Goal: Leave review/rating: Leave review/rating

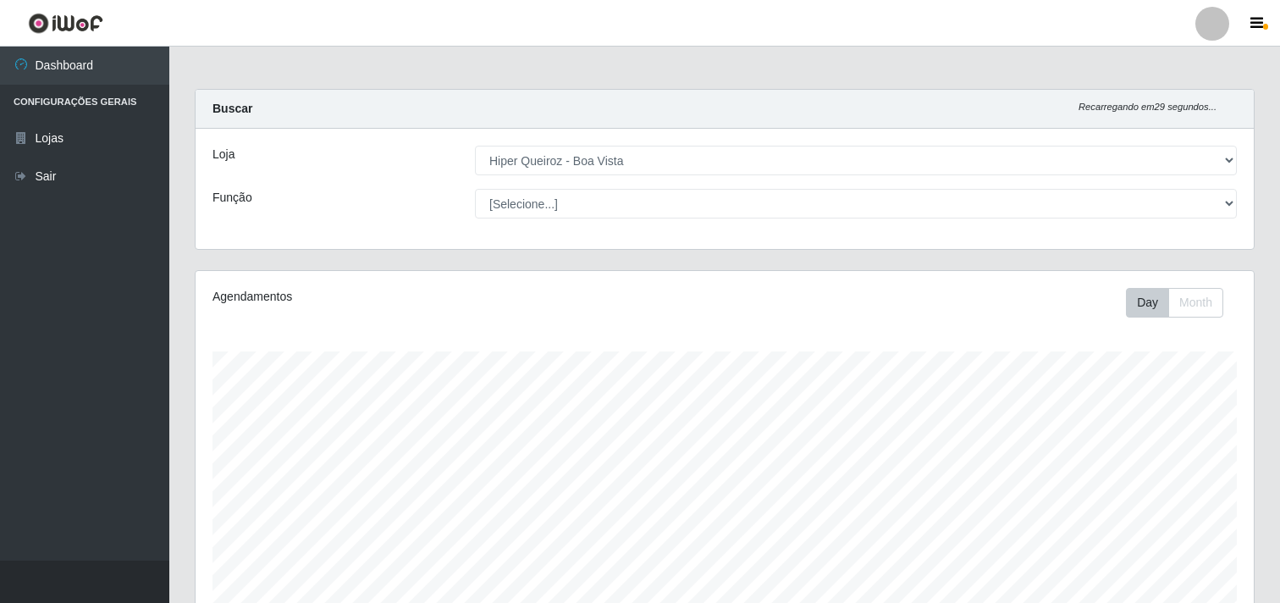
select select "514"
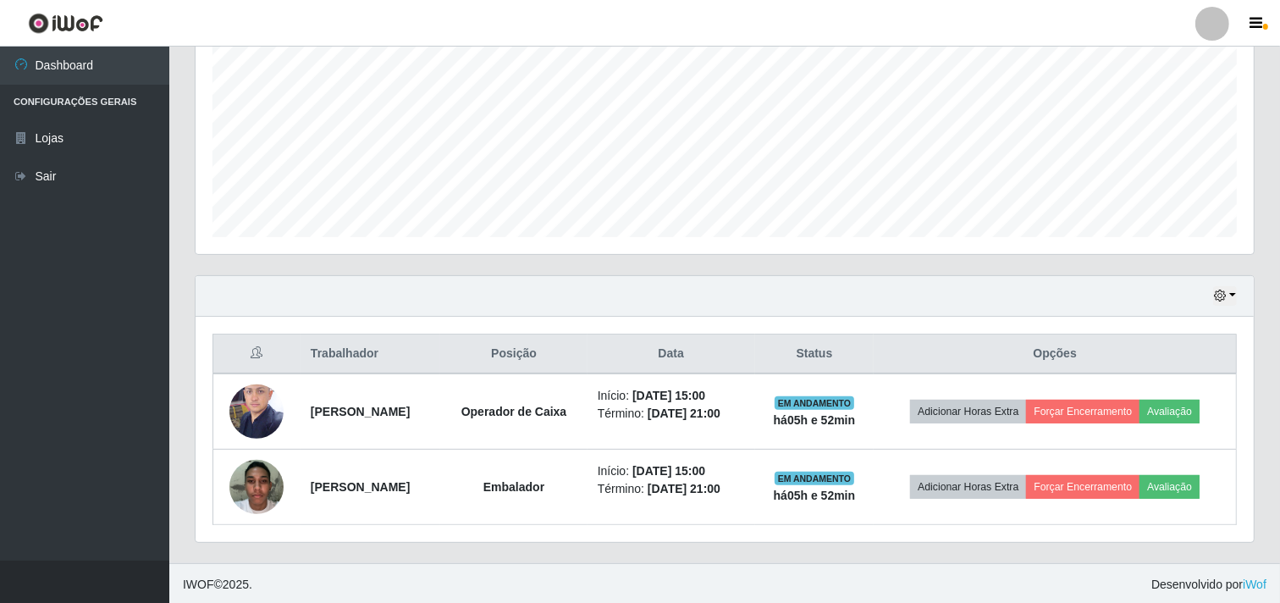
scroll to position [371, 0]
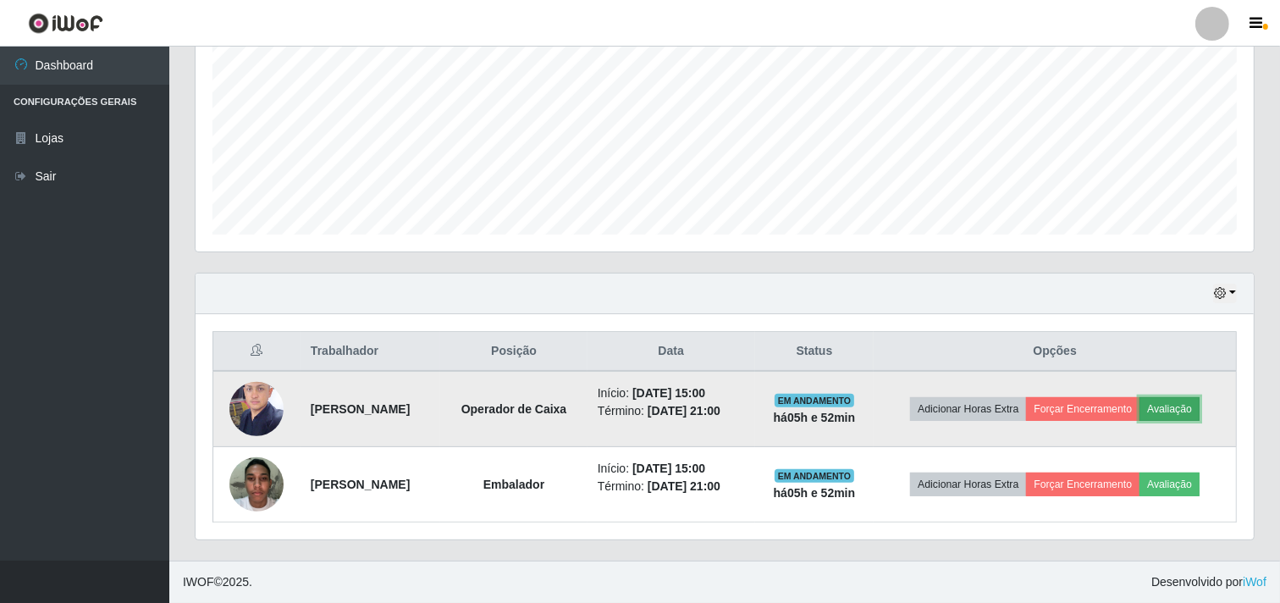
click at [1196, 410] on button "Avaliação" at bounding box center [1170, 409] width 60 height 24
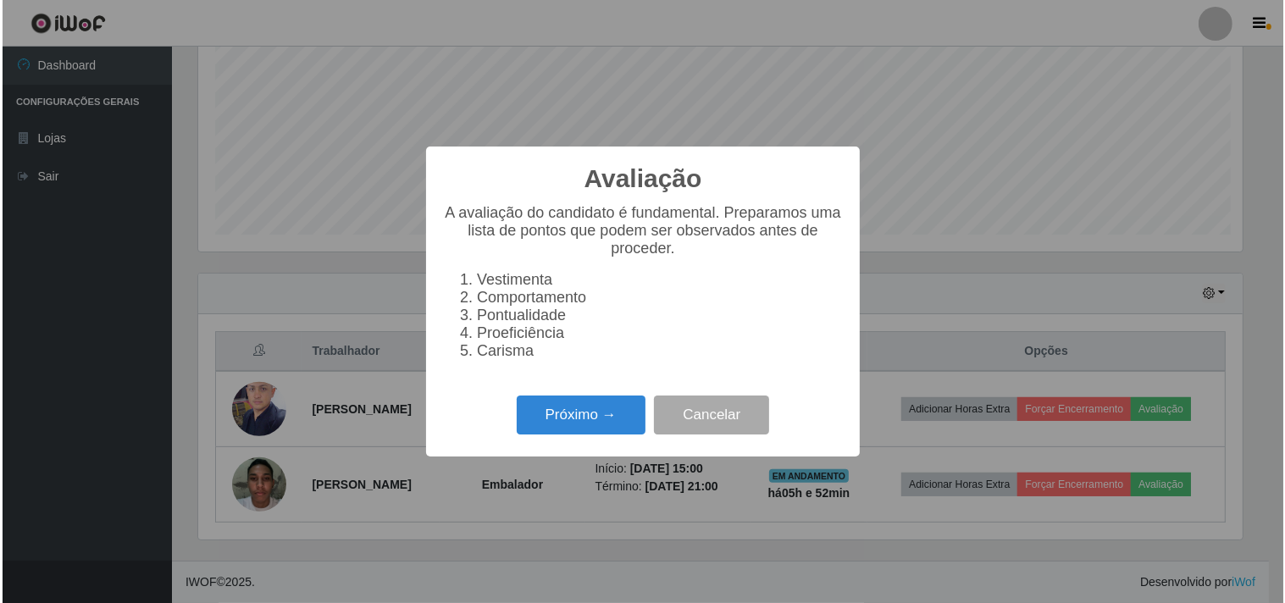
scroll to position [351, 1047]
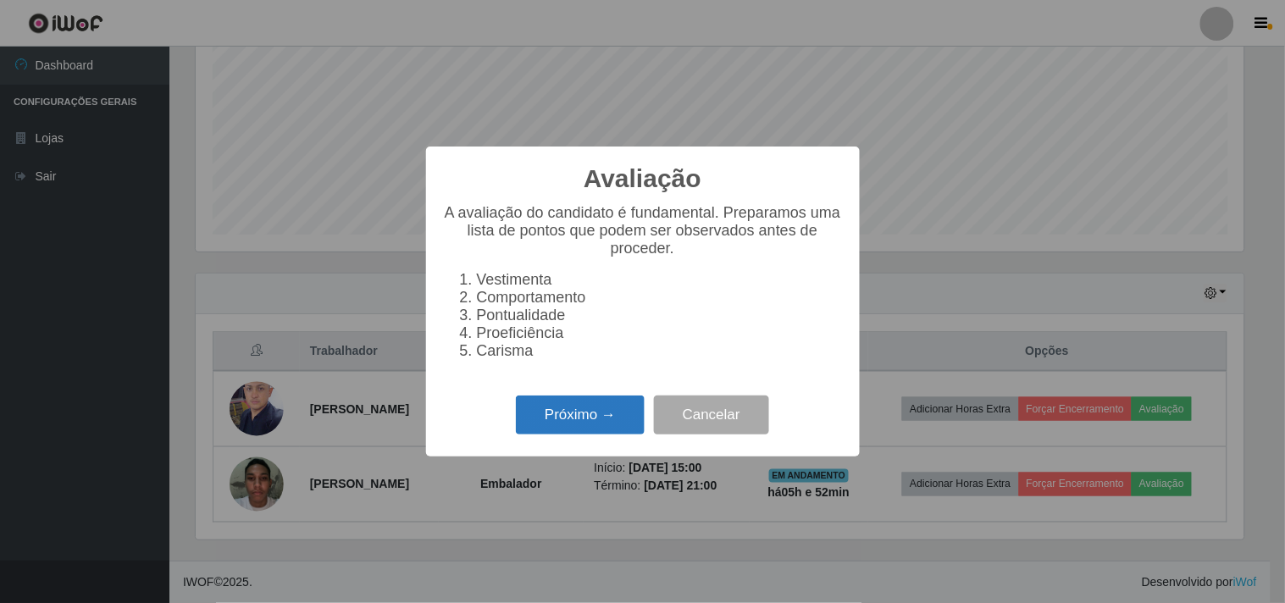
click at [595, 417] on button "Próximo →" at bounding box center [580, 415] width 129 height 40
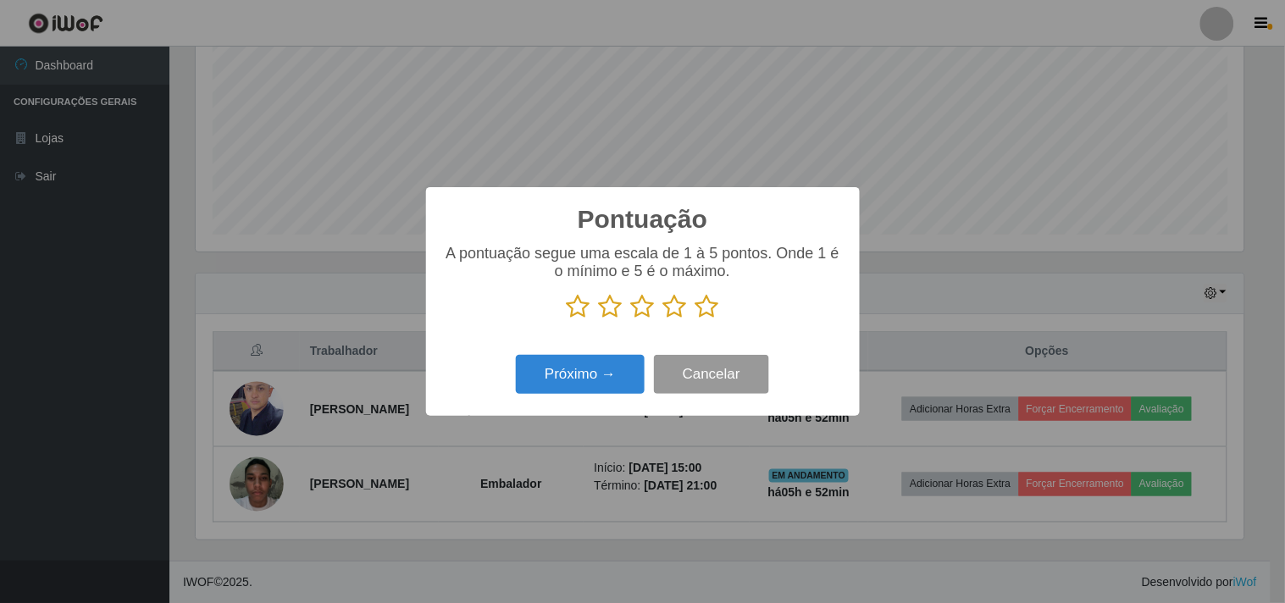
scroll to position [846422, 845725]
click at [709, 315] on icon at bounding box center [707, 306] width 24 height 25
click at [695, 319] on input "radio" at bounding box center [695, 319] width 0 height 0
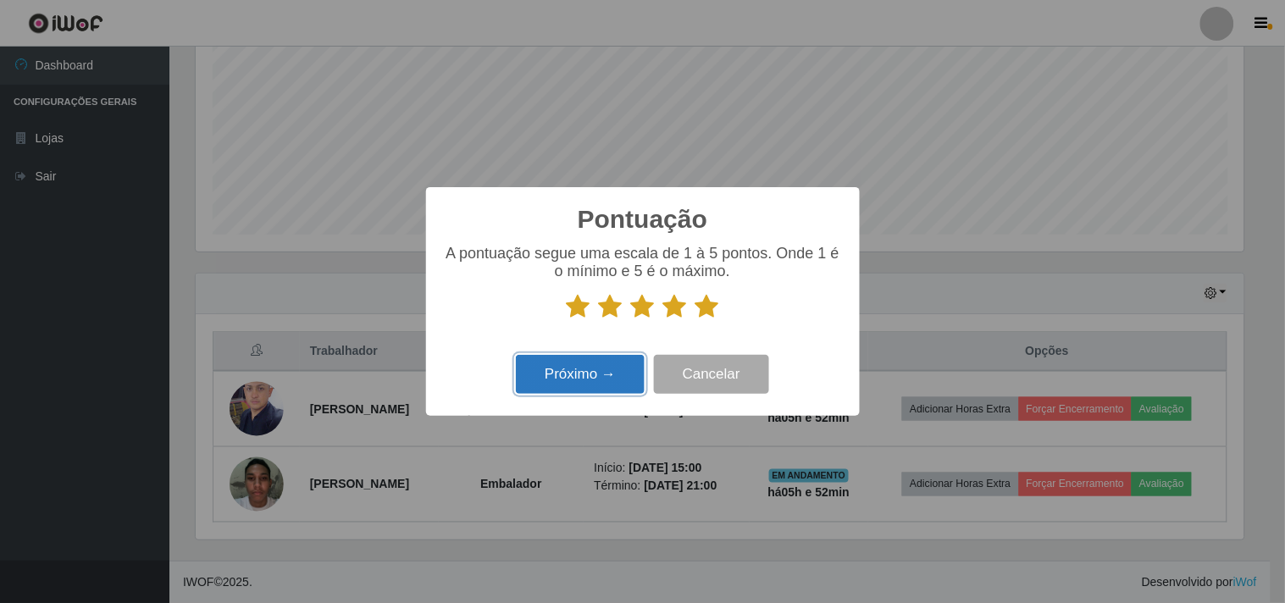
click at [632, 367] on button "Próximo →" at bounding box center [580, 375] width 129 height 40
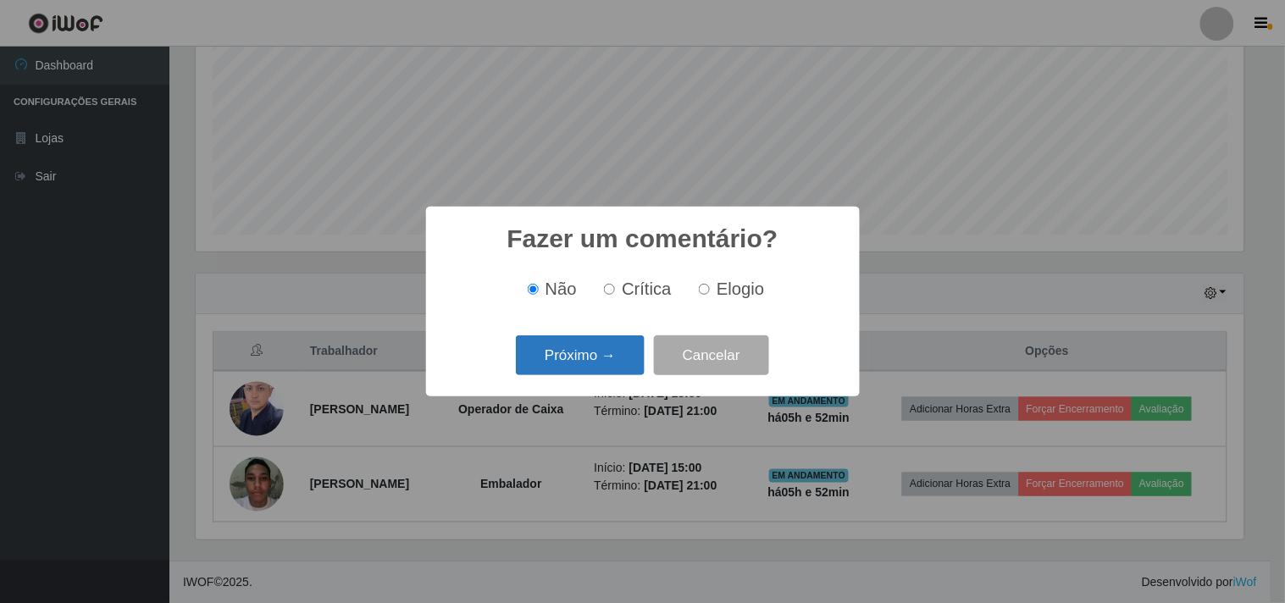
click at [589, 360] on button "Próximo →" at bounding box center [580, 355] width 129 height 40
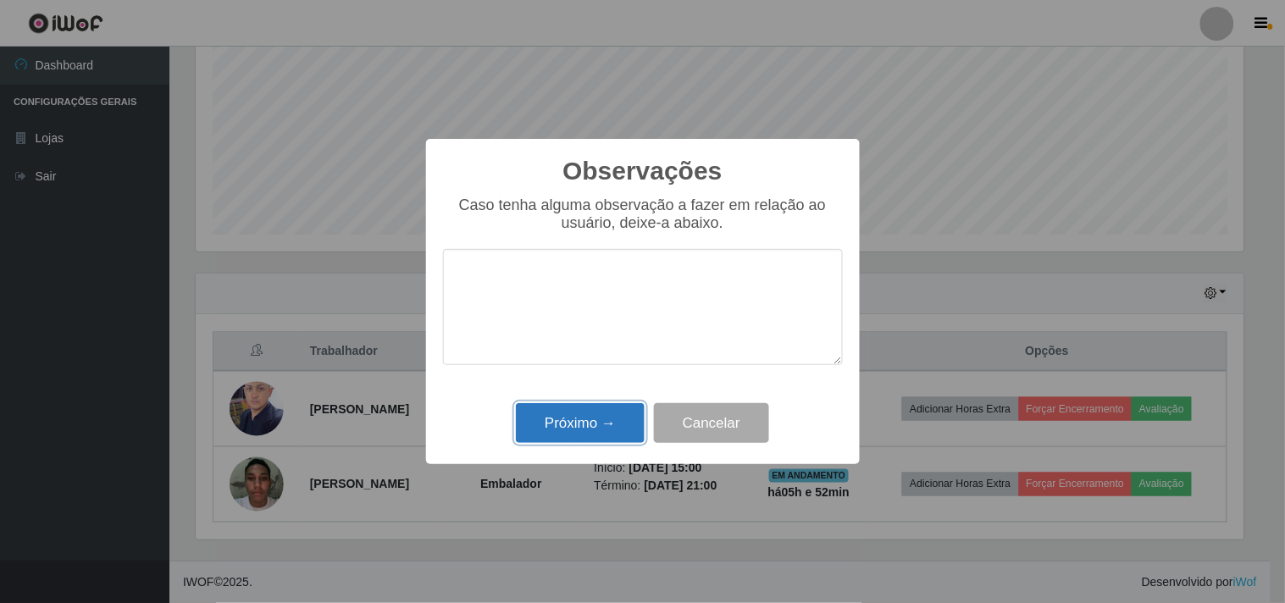
click at [618, 409] on button "Próximo →" at bounding box center [580, 423] width 129 height 40
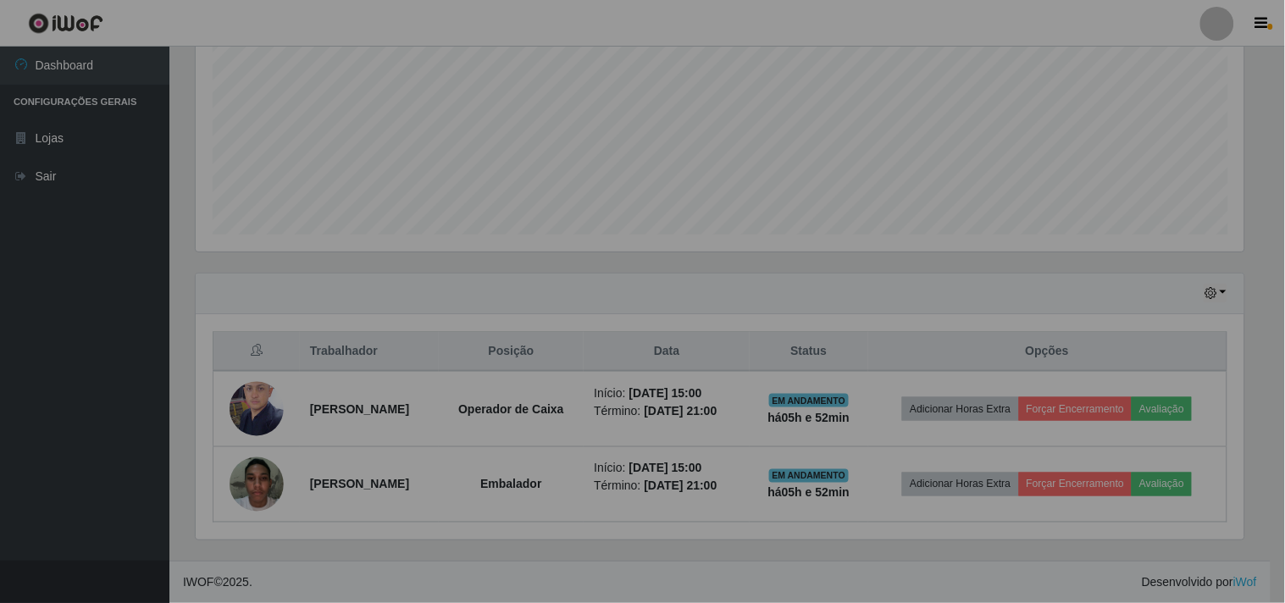
scroll to position [351, 1058]
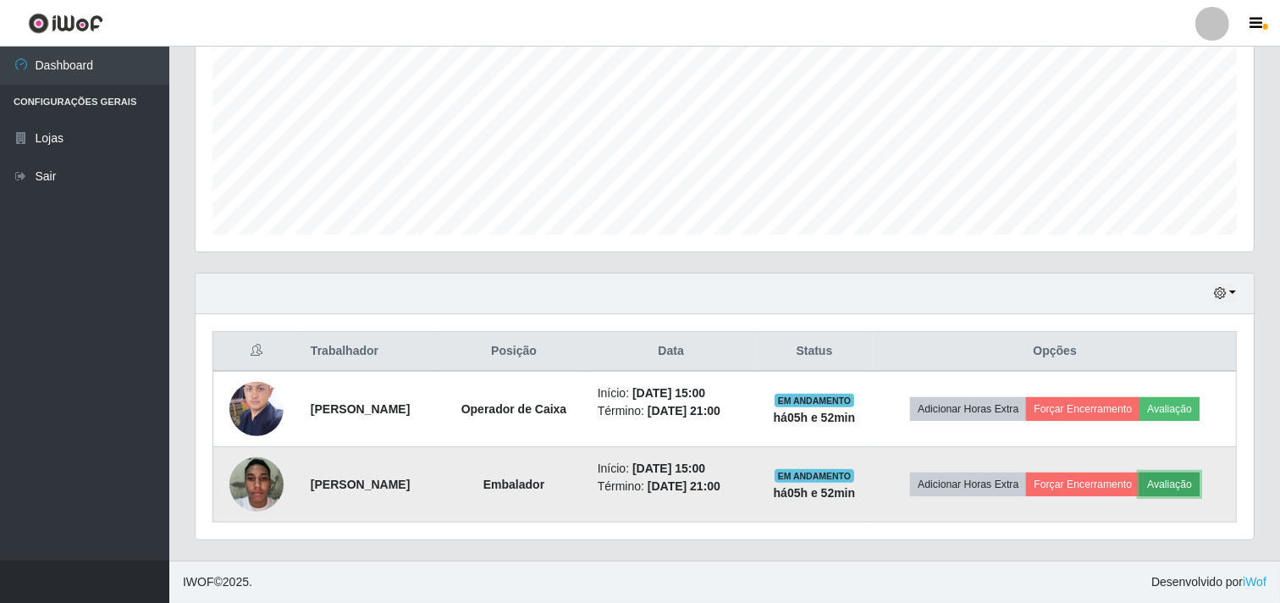
click at [1195, 487] on button "Avaliação" at bounding box center [1170, 484] width 60 height 24
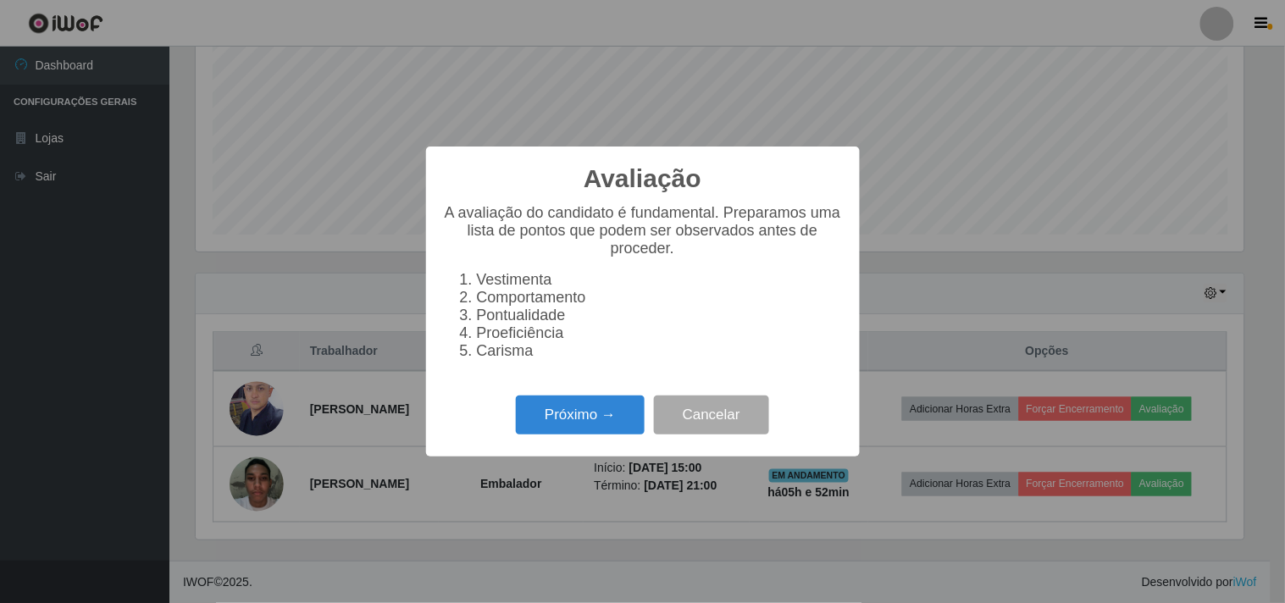
scroll to position [351, 1047]
click at [613, 428] on button "Próximo →" at bounding box center [580, 415] width 129 height 40
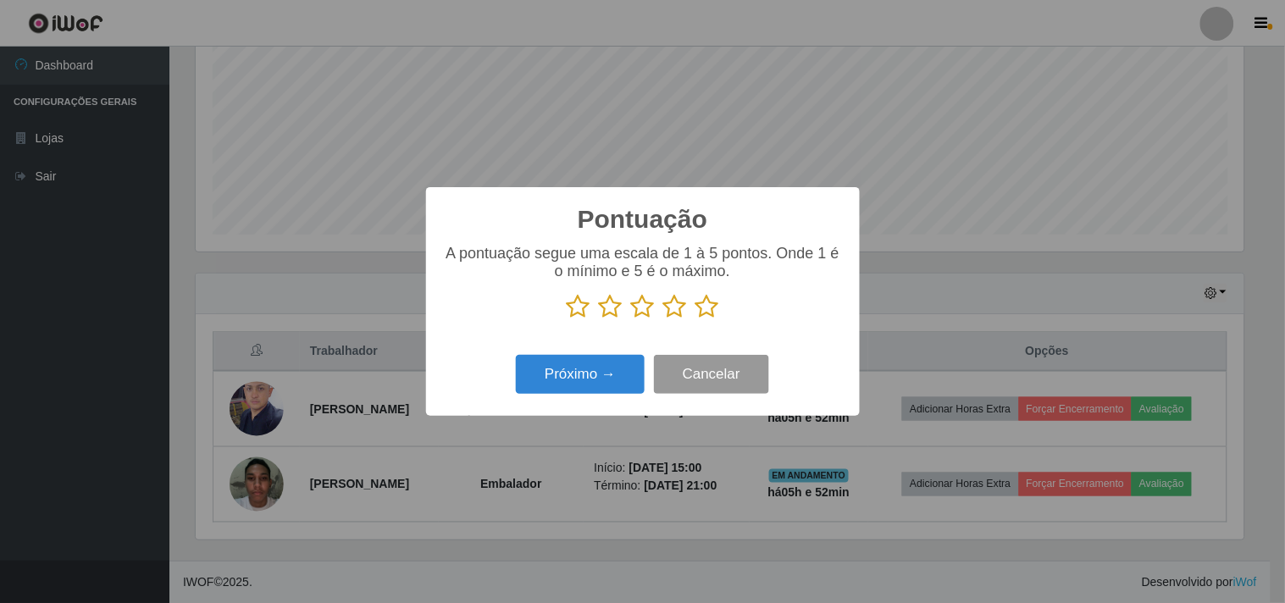
scroll to position [846422, 845725]
click at [709, 317] on icon at bounding box center [707, 306] width 24 height 25
click at [695, 319] on input "radio" at bounding box center [695, 319] width 0 height 0
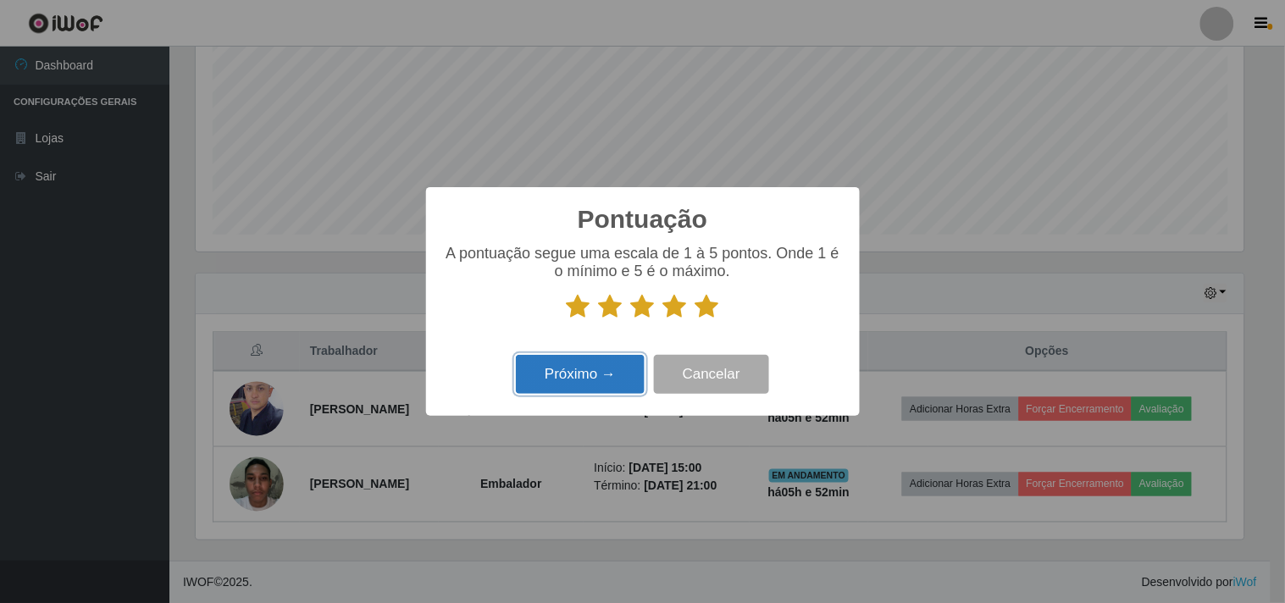
click at [587, 371] on button "Próximo →" at bounding box center [580, 375] width 129 height 40
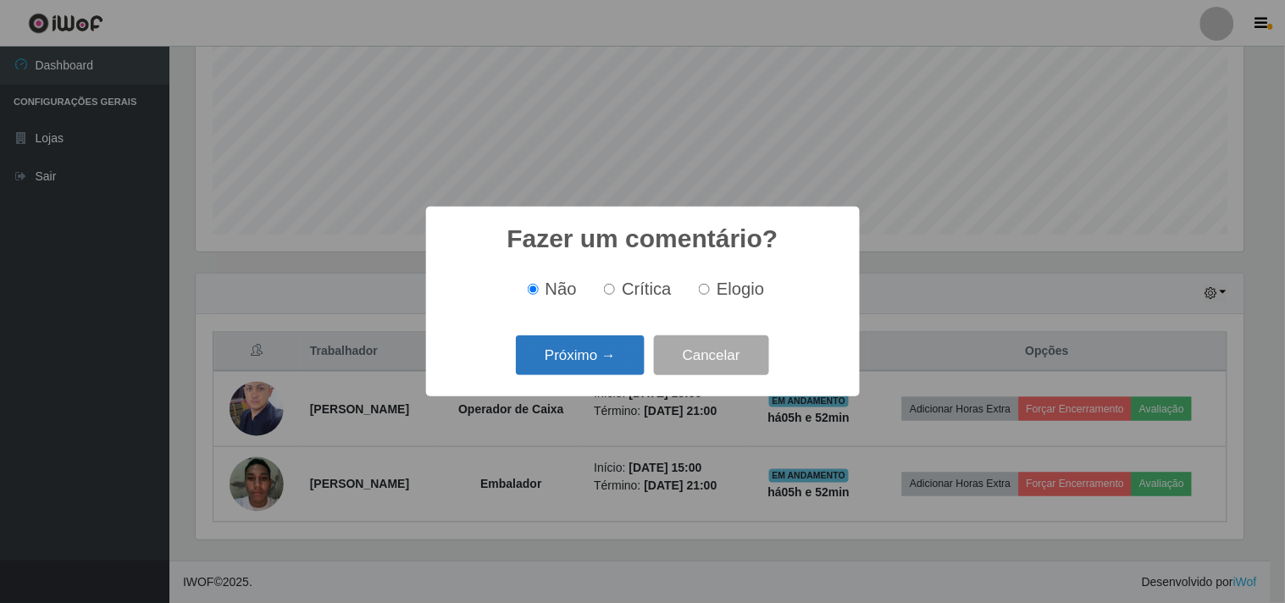
click at [629, 360] on button "Próximo →" at bounding box center [580, 355] width 129 height 40
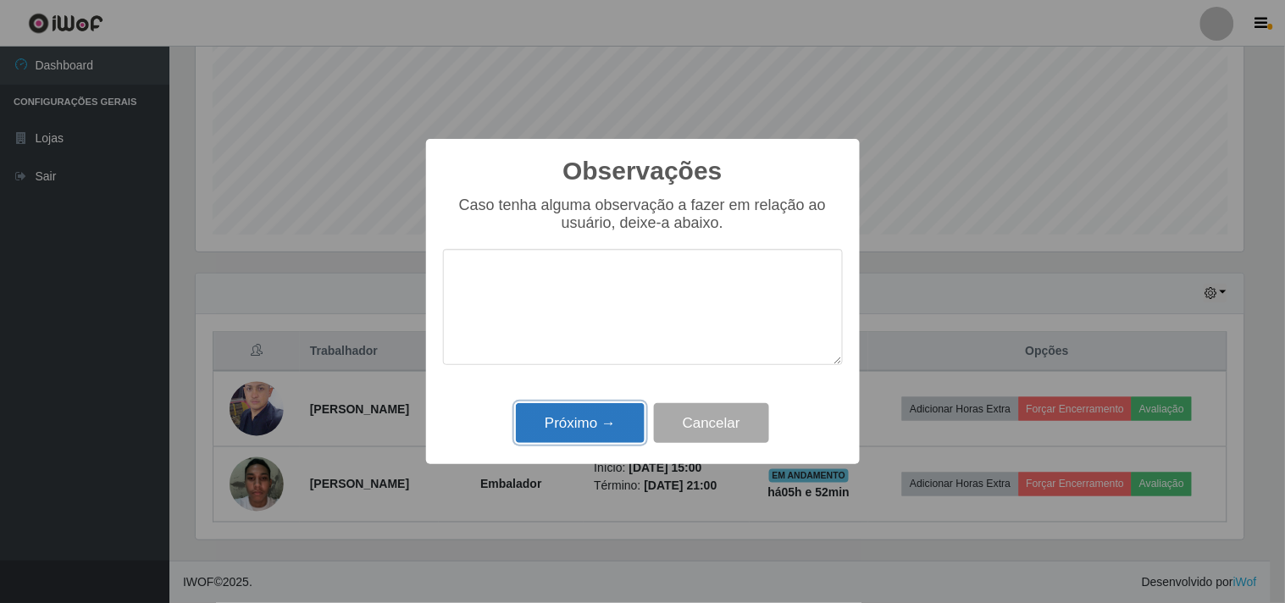
click at [611, 428] on button "Próximo →" at bounding box center [580, 423] width 129 height 40
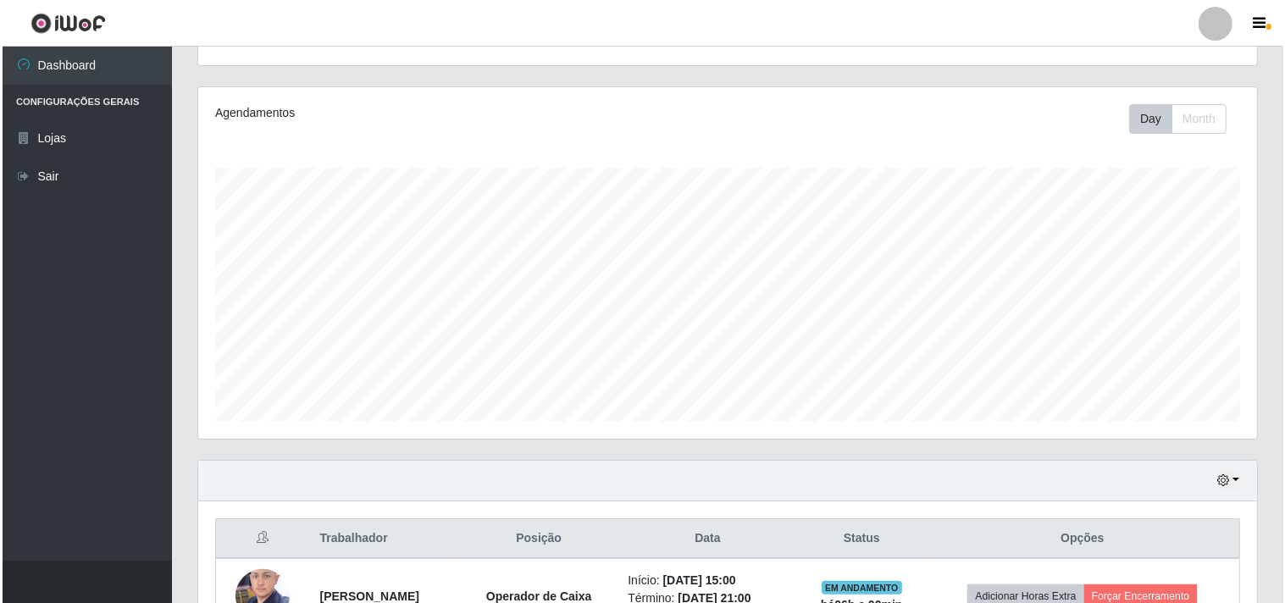
scroll to position [371, 0]
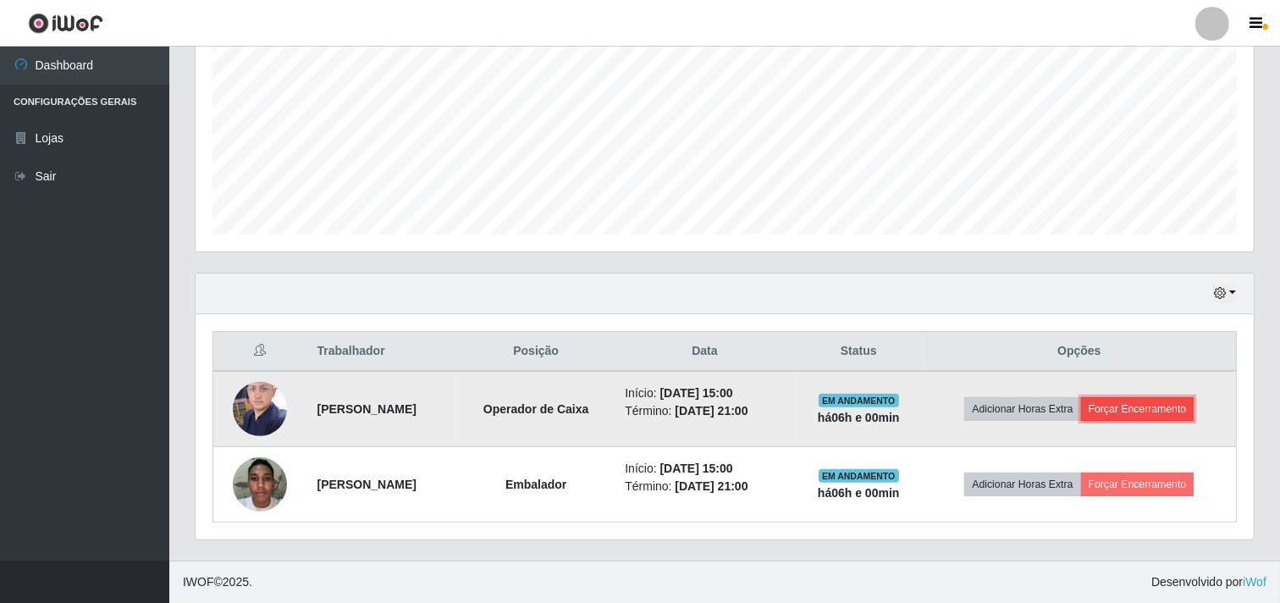
click at [1167, 411] on button "Forçar Encerramento" at bounding box center [1137, 409] width 113 height 24
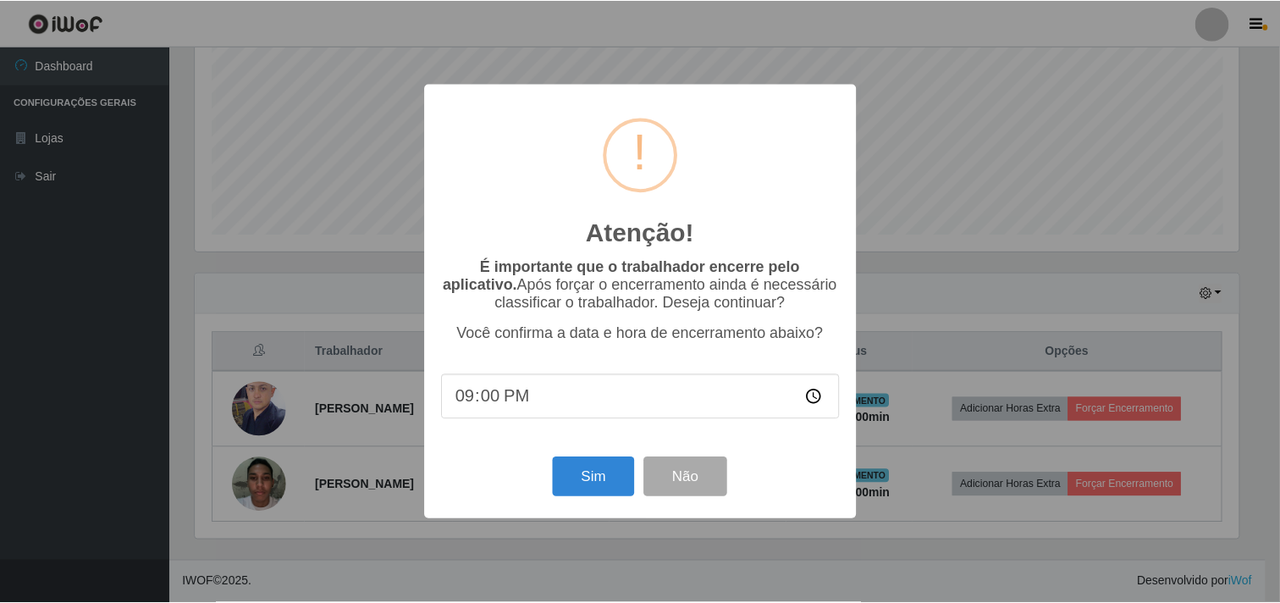
scroll to position [351, 1047]
click at [614, 488] on button "Sim" at bounding box center [596, 477] width 82 height 40
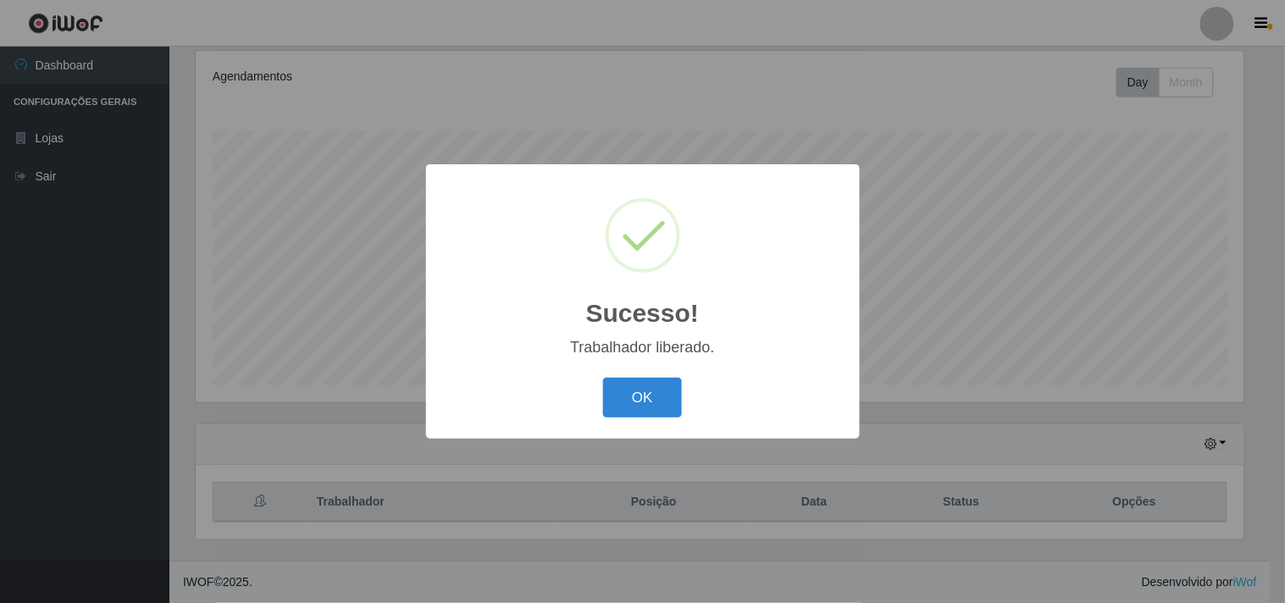
drag, startPoint x: 666, startPoint y: 402, endPoint x: 698, endPoint y: 405, distance: 32.3
click at [669, 401] on button "OK" at bounding box center [642, 398] width 79 height 40
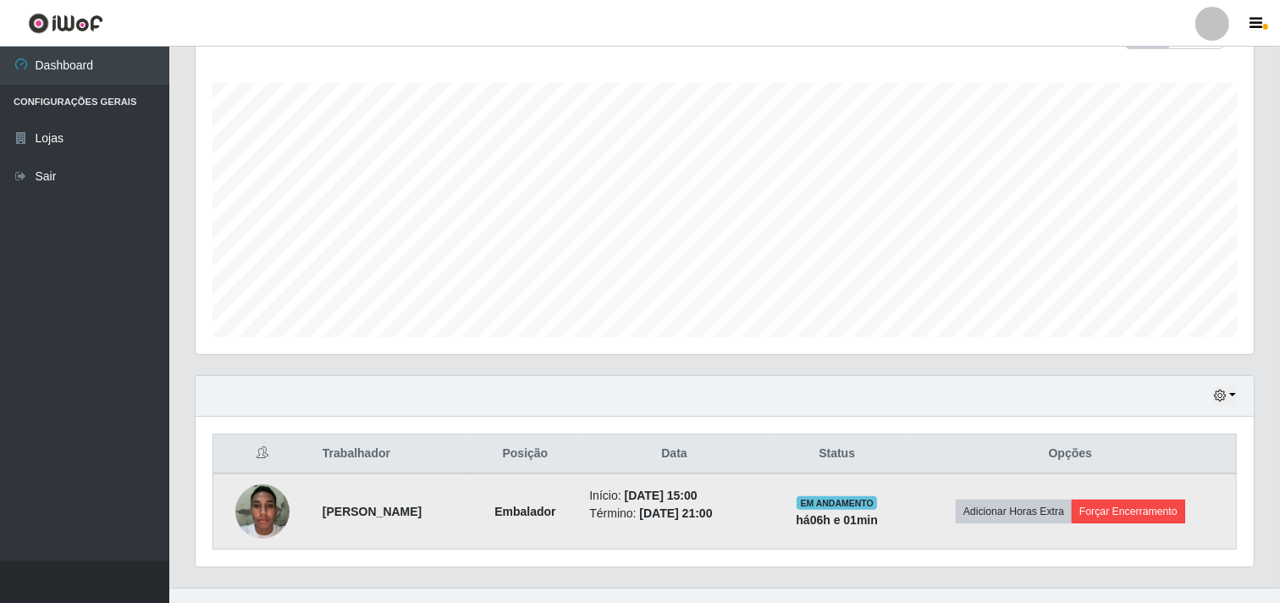
scroll to position [295, 0]
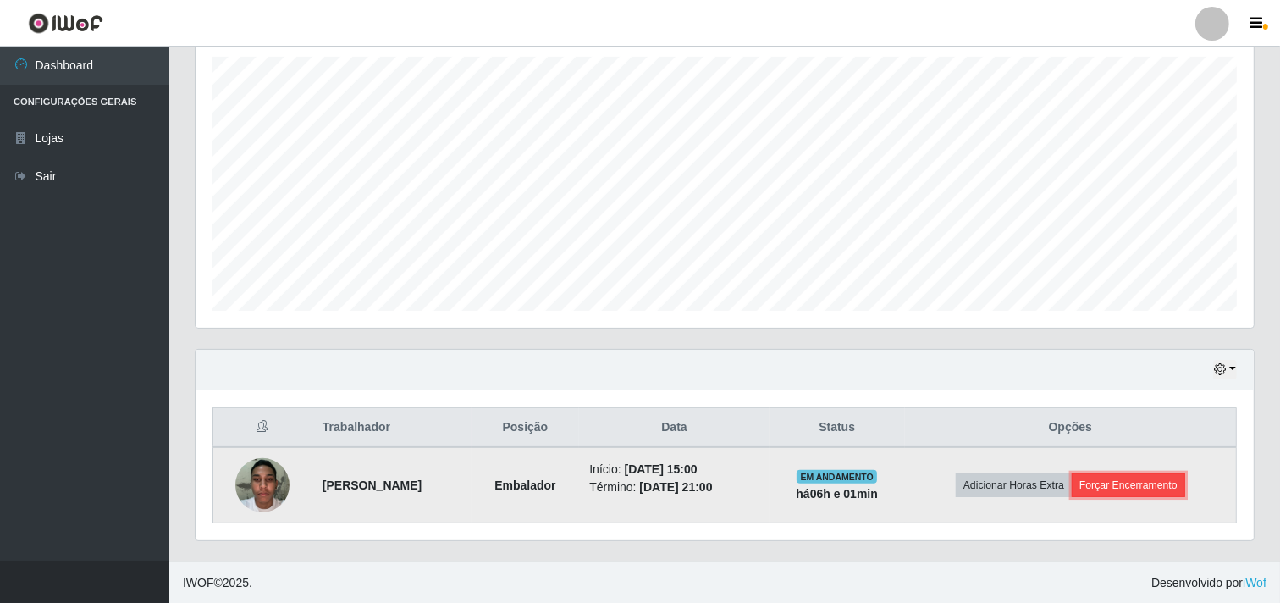
click at [1146, 487] on button "Forçar Encerramento" at bounding box center [1128, 485] width 113 height 24
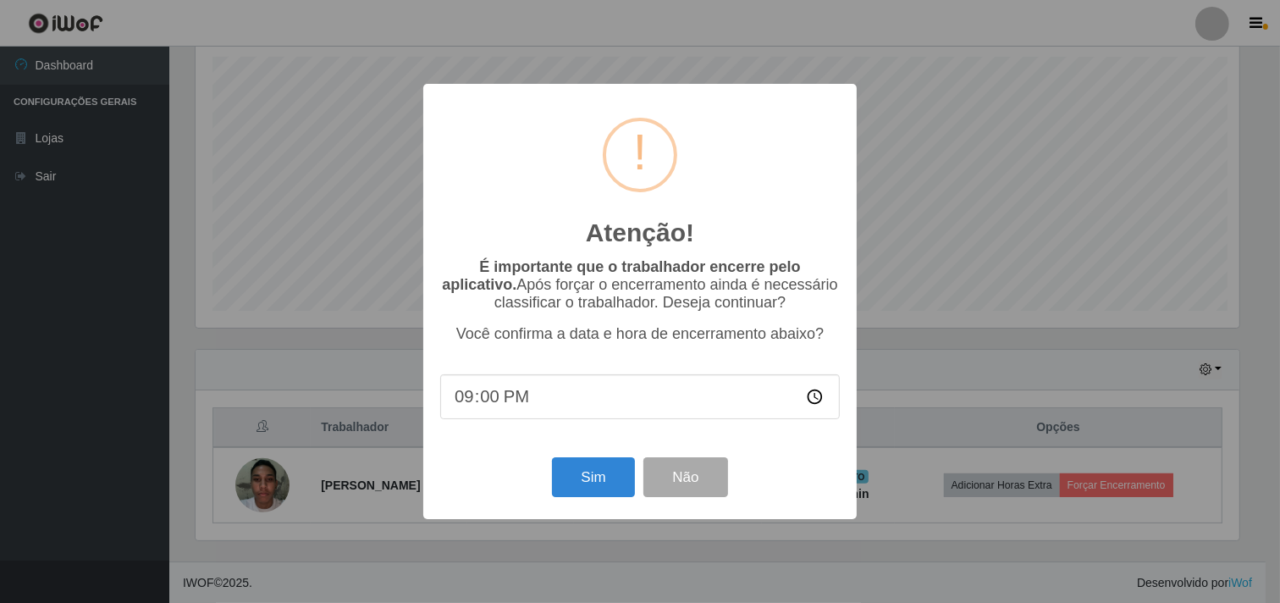
scroll to position [351, 1047]
click at [622, 474] on button "Sim" at bounding box center [596, 477] width 82 height 40
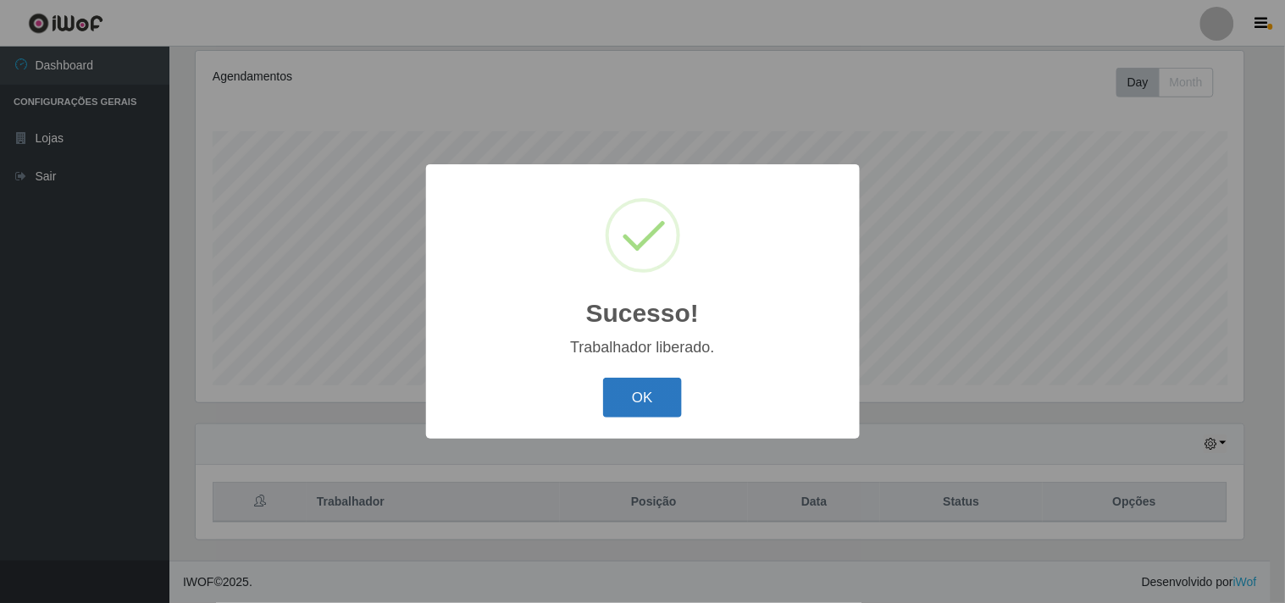
click at [655, 390] on button "OK" at bounding box center [642, 398] width 79 height 40
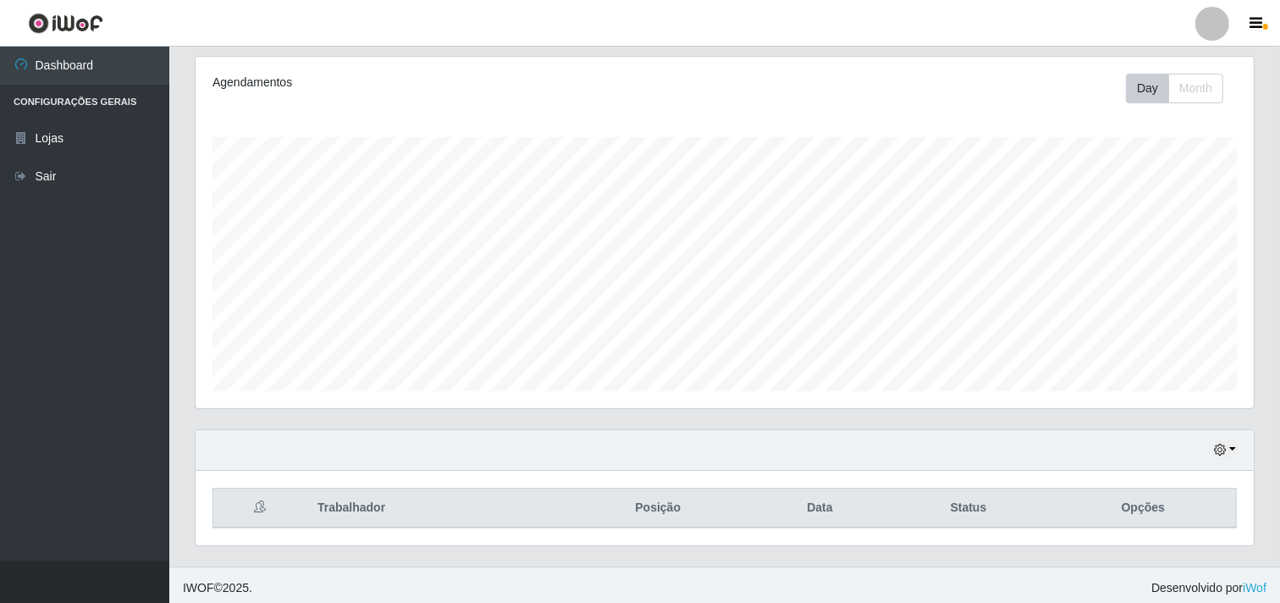
scroll to position [220, 0]
